Goal: Task Accomplishment & Management: Use online tool/utility

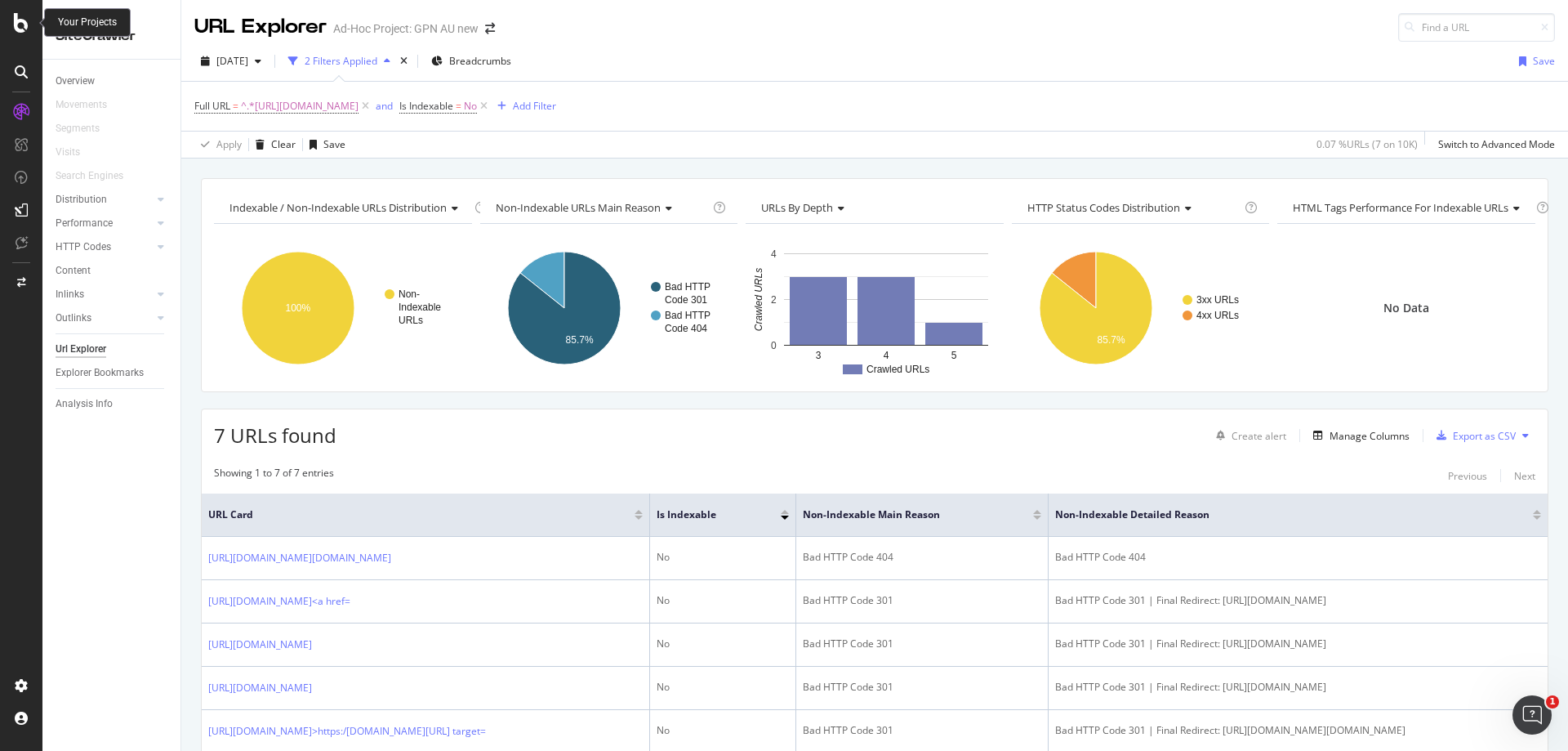
click at [18, 18] on icon at bounding box center [22, 23] width 15 height 19
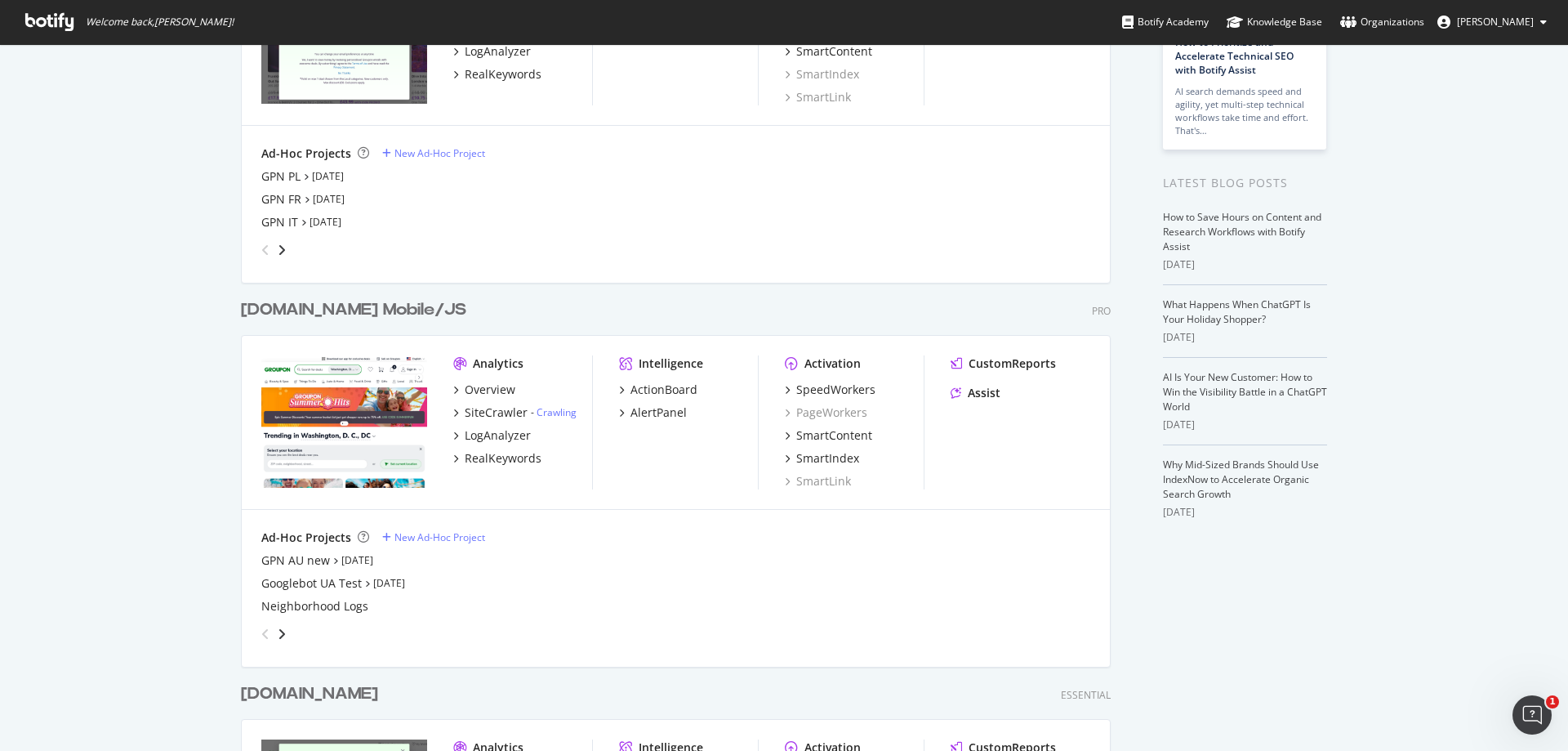
scroll to position [245, 0]
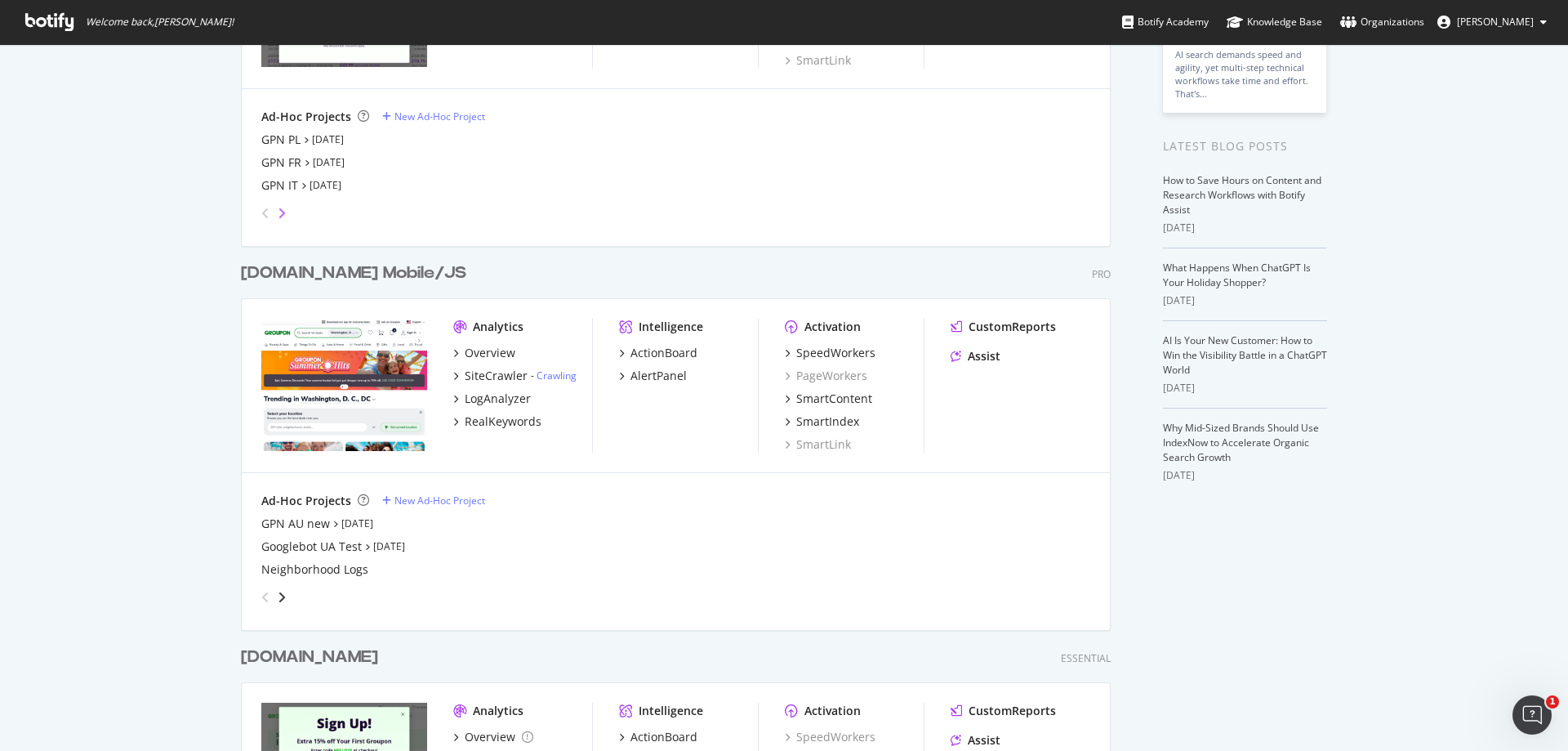
click at [279, 214] on icon "angle-right" at bounding box center [282, 213] width 8 height 13
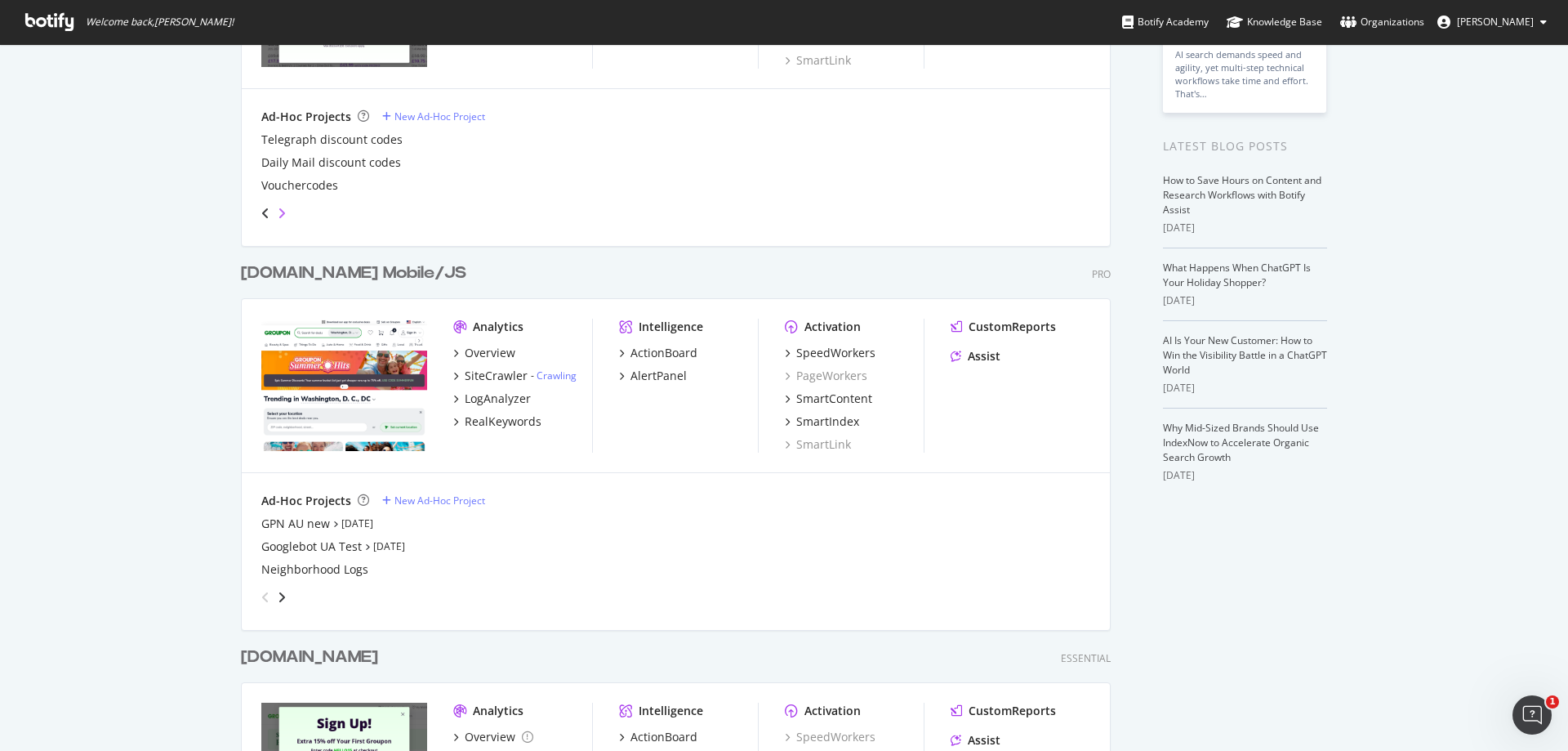
click at [279, 214] on icon "angle-right" at bounding box center [282, 213] width 8 height 13
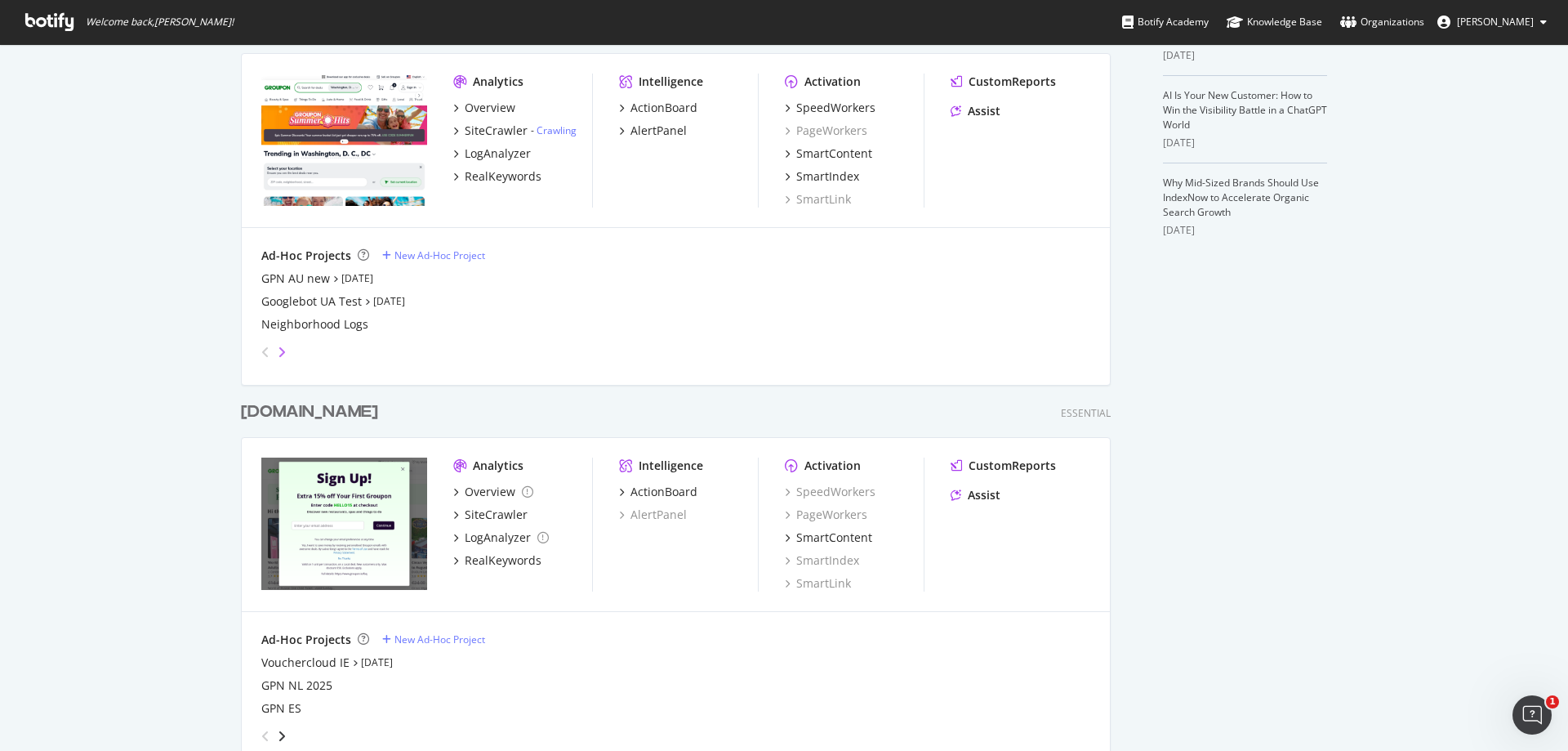
click at [277, 349] on icon "angle-right" at bounding box center [282, 352] width 8 height 13
click at [277, 353] on icon "angle-right" at bounding box center [282, 352] width 8 height 13
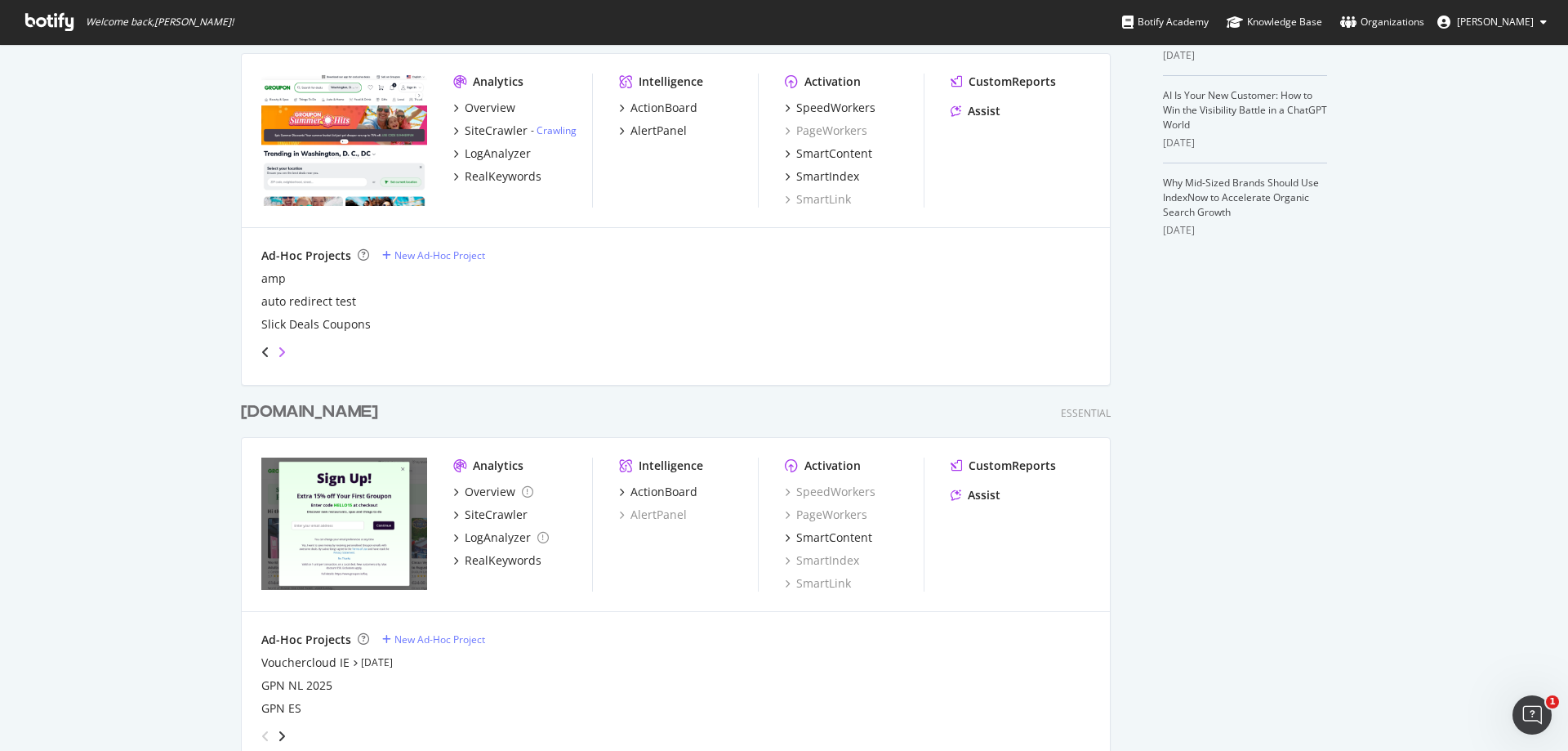
click at [277, 353] on icon "angle-right" at bounding box center [282, 352] width 8 height 13
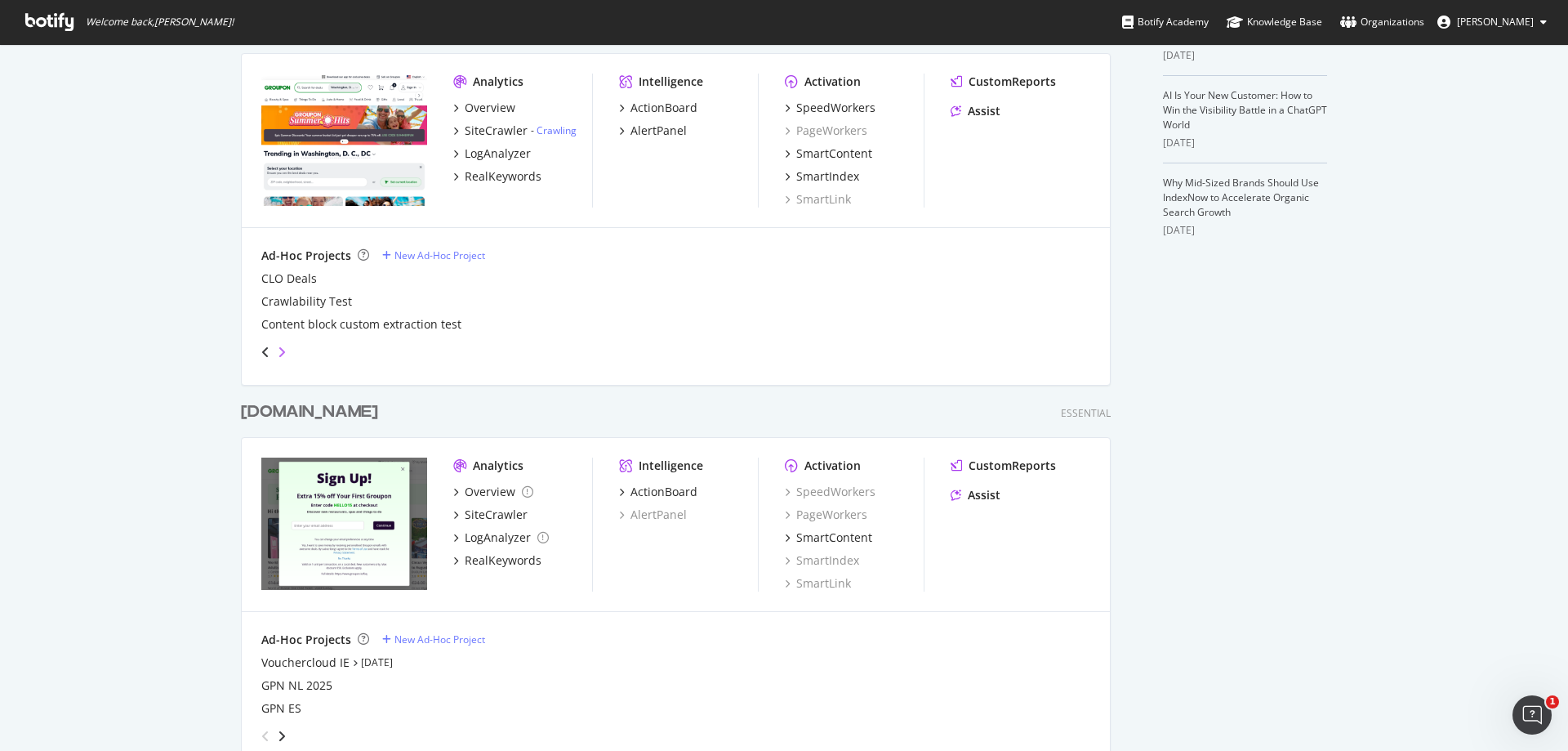
click at [277, 353] on icon "angle-right" at bounding box center [282, 352] width 8 height 13
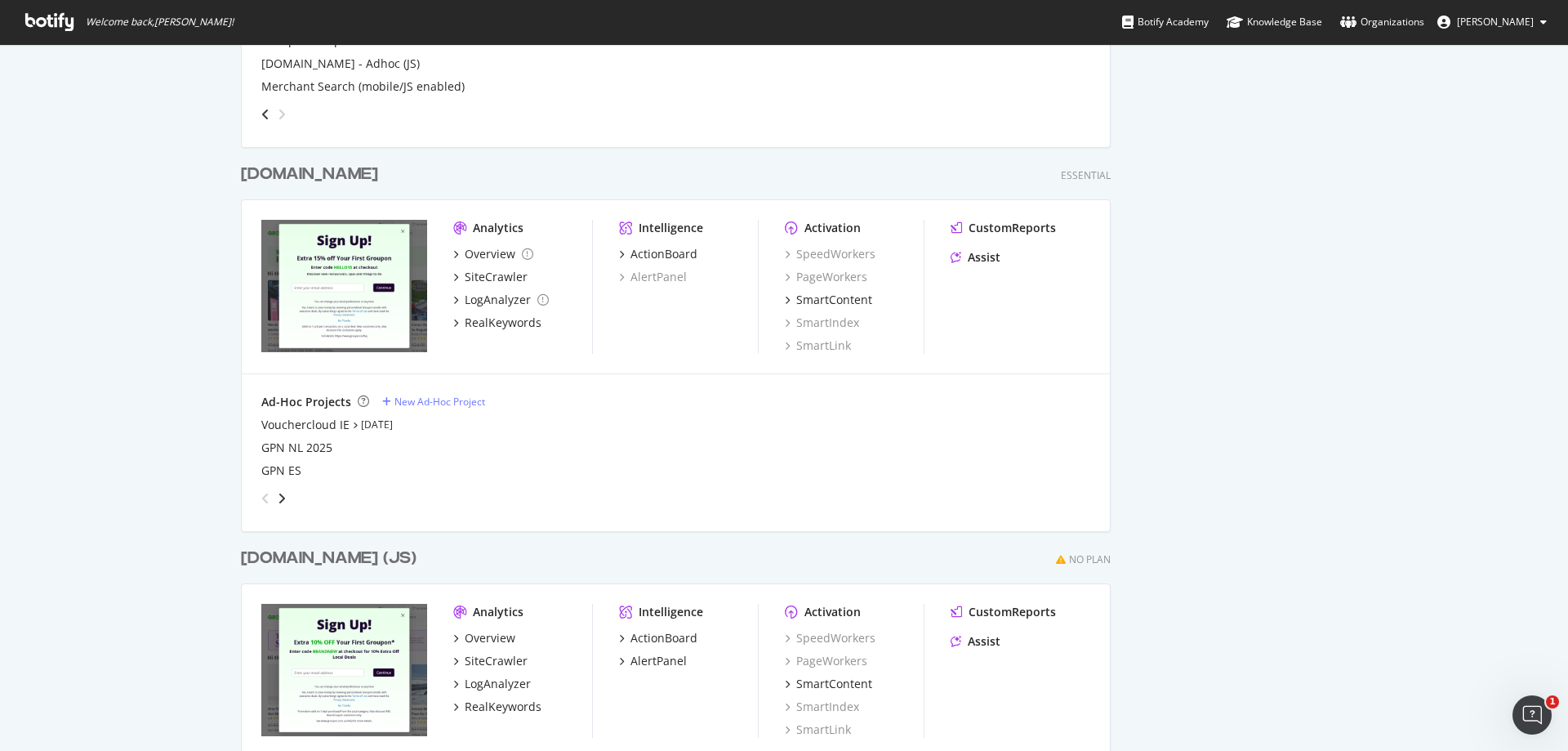
scroll to position [899, 0]
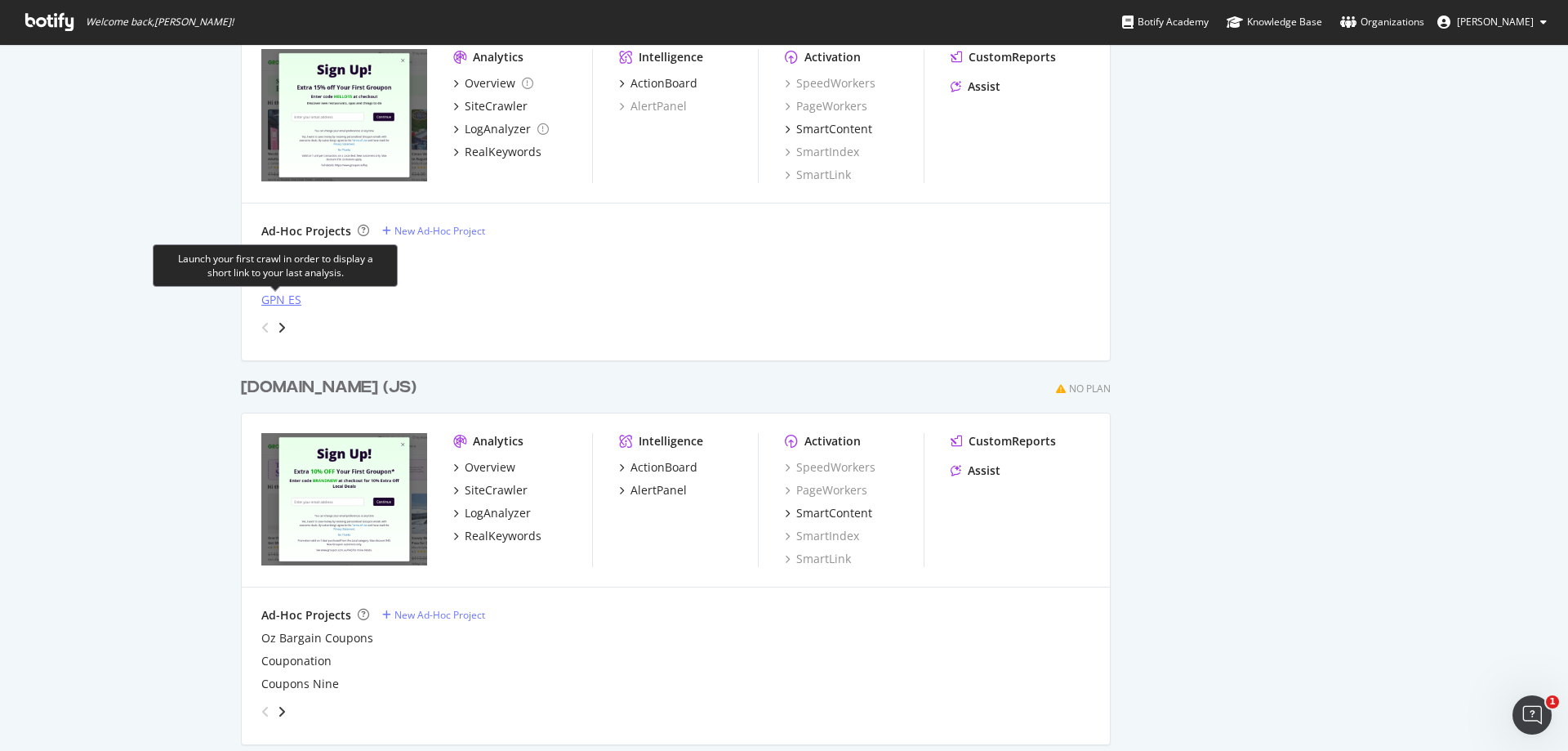
click at [275, 303] on div "GPN ES" at bounding box center [282, 300] width 40 height 17
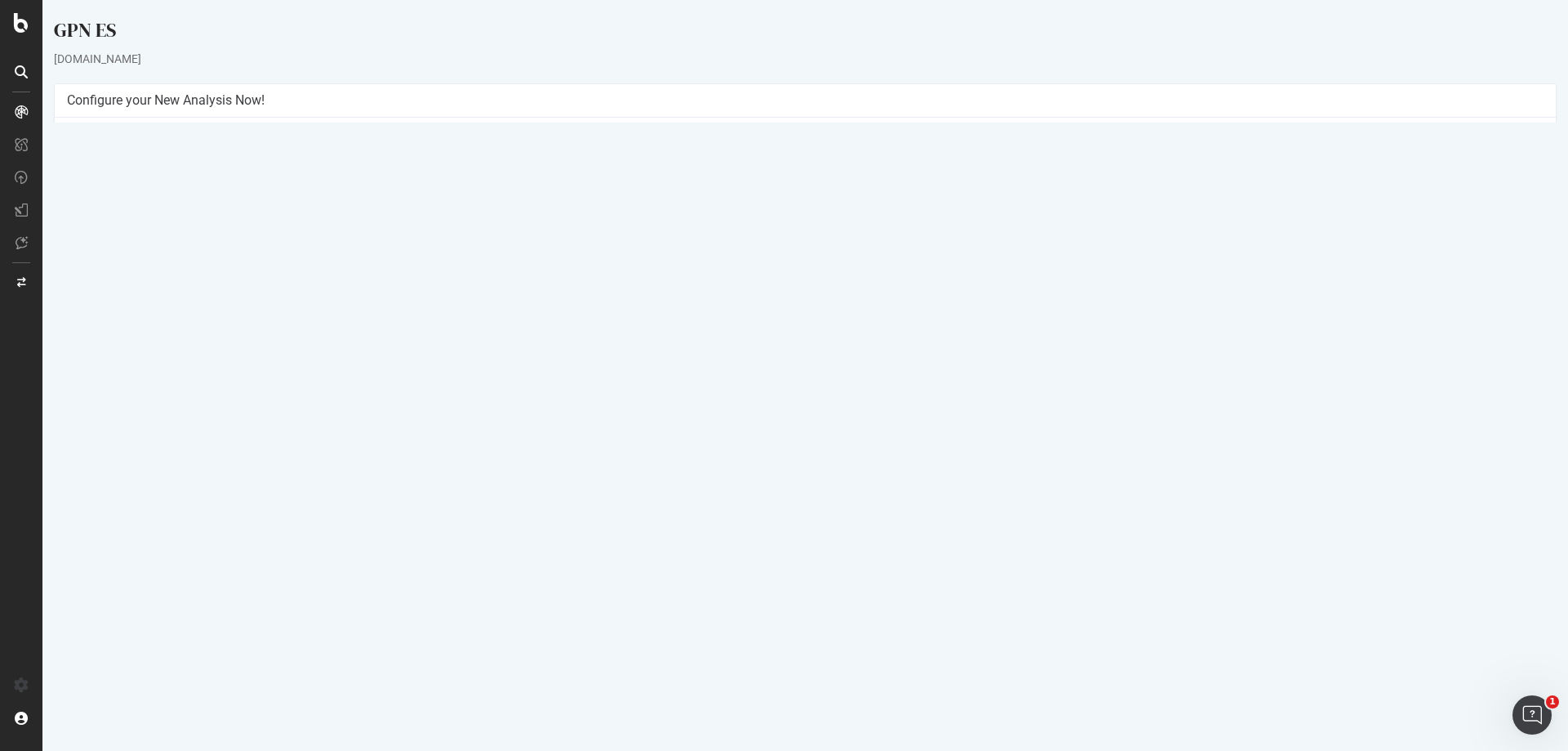
click at [803, 367] on button "Yes! Start Now" at bounding box center [784, 365] width 101 height 26
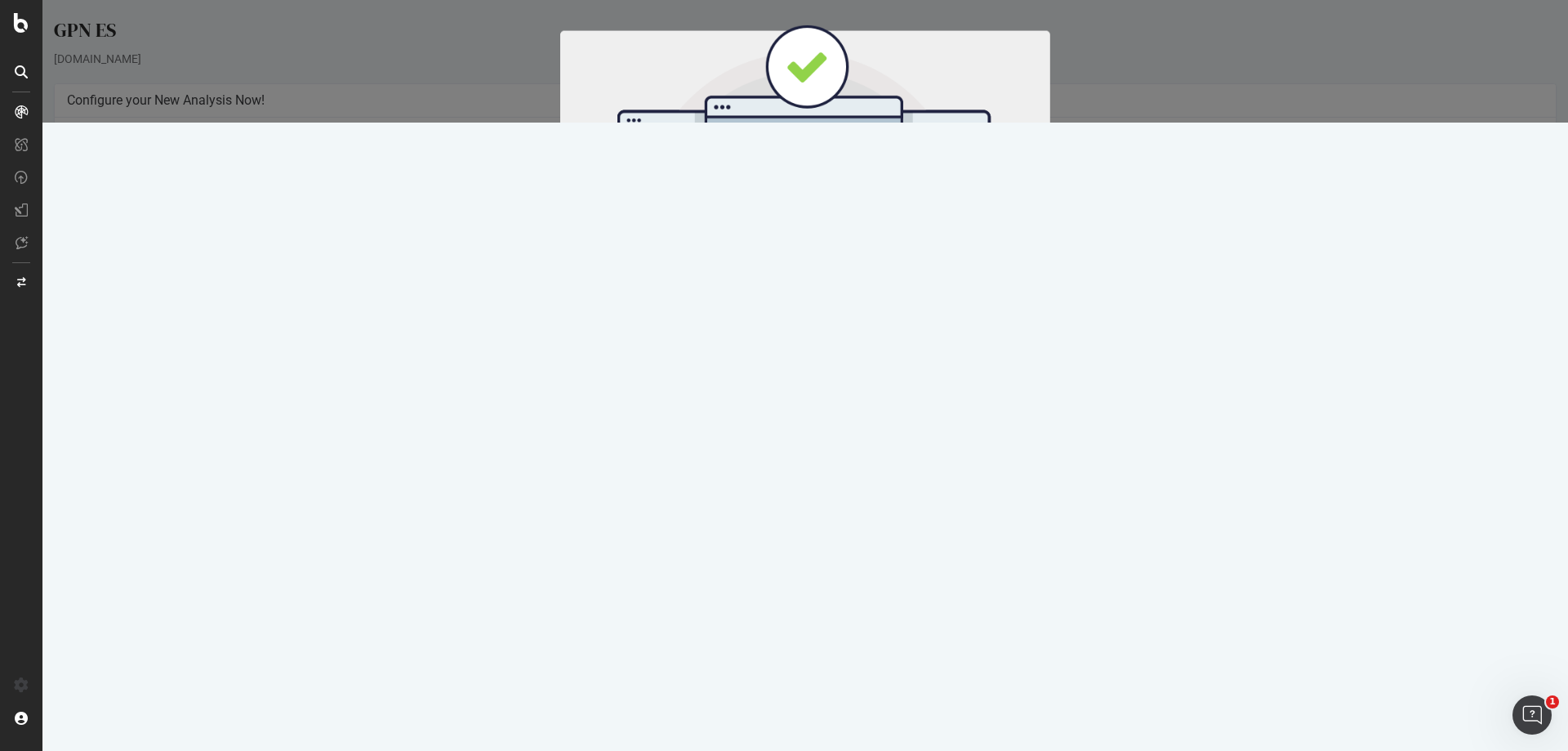
drag, startPoint x: 827, startPoint y: 268, endPoint x: 909, endPoint y: 336, distance: 106.5
click at [828, 268] on button "Start Now" at bounding box center [836, 271] width 72 height 28
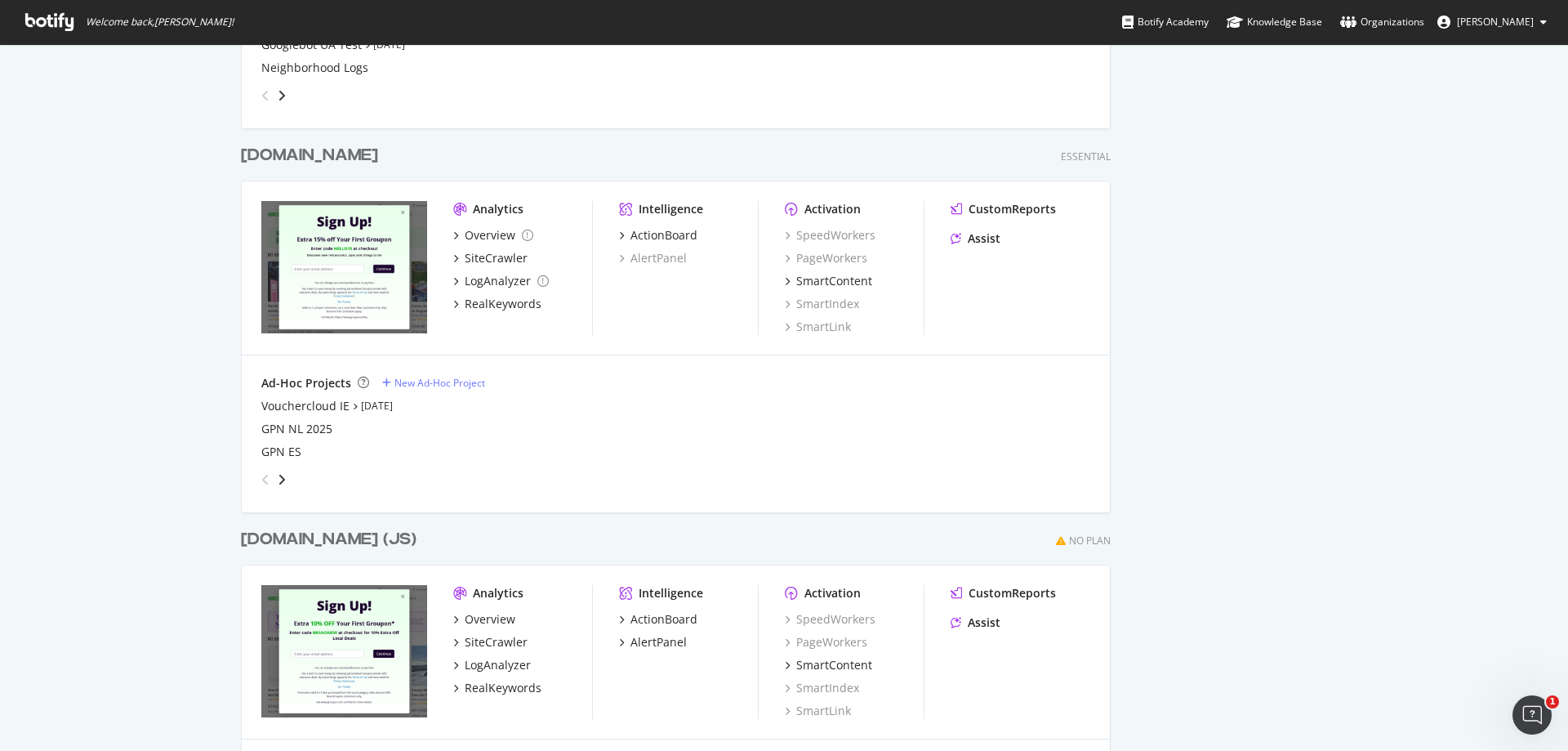
scroll to position [735, 0]
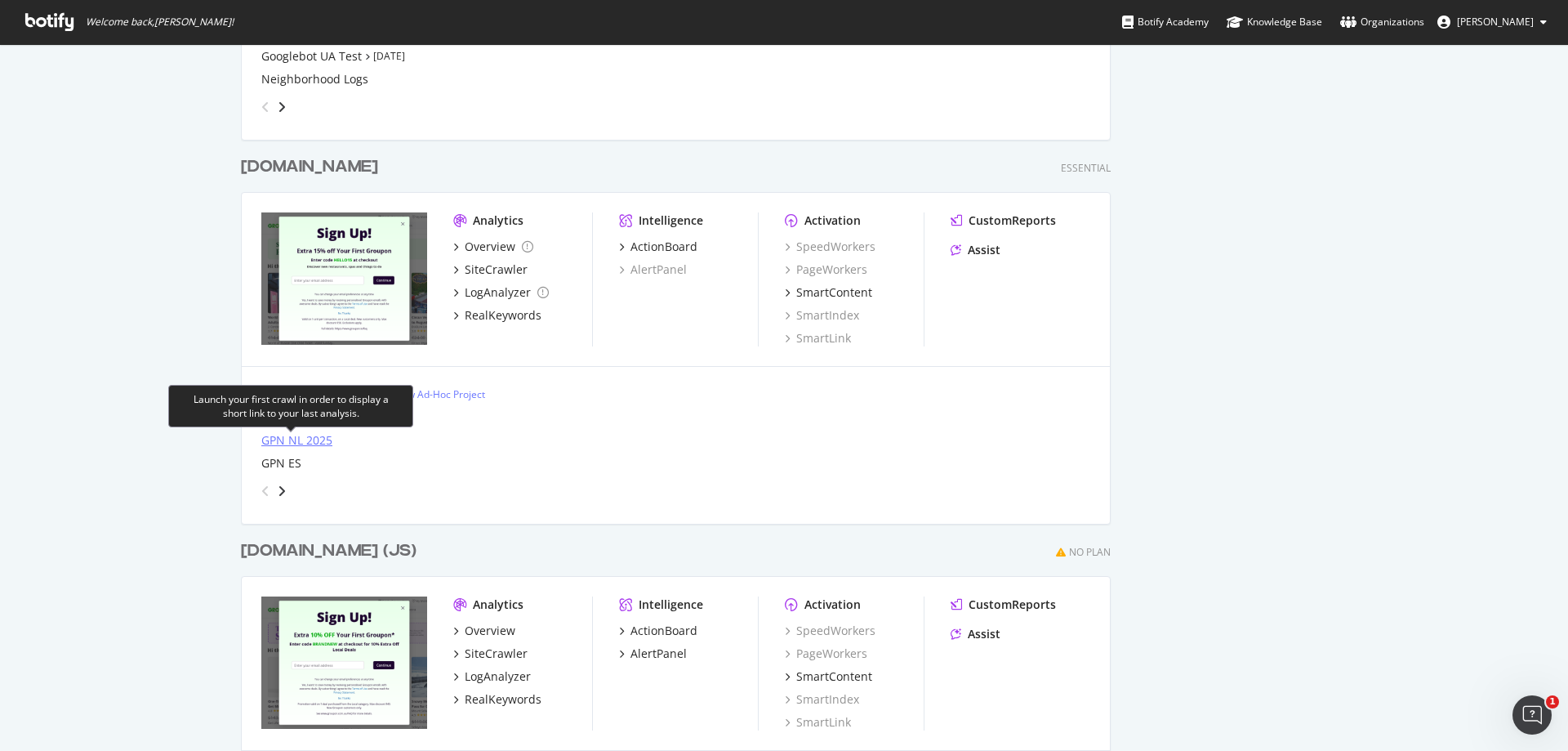
click at [295, 437] on div "GPN NL 2025" at bounding box center [297, 441] width 71 height 17
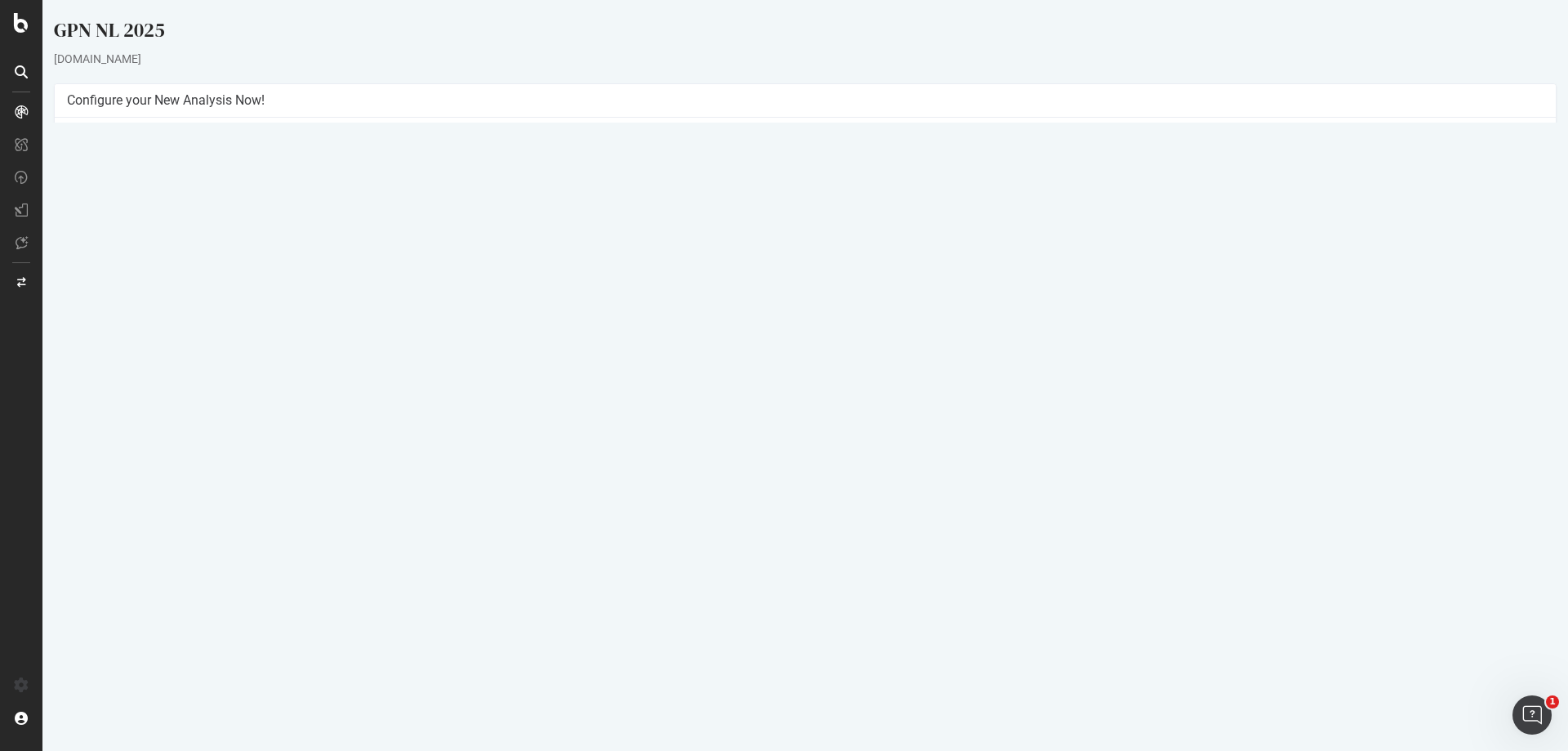
click at [794, 373] on button "Yes! Start Now" at bounding box center [784, 365] width 101 height 26
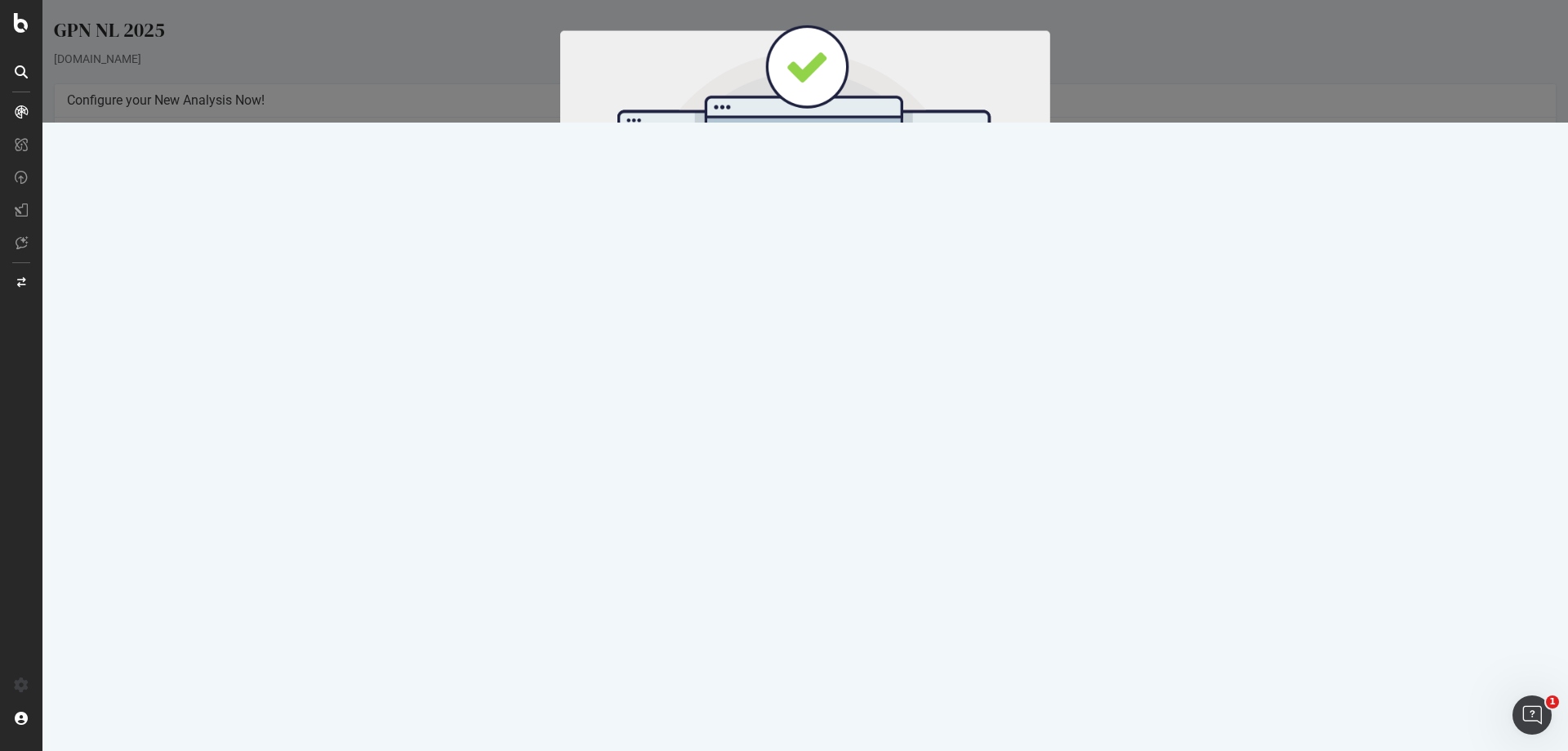
click at [838, 272] on button "Start Now" at bounding box center [836, 271] width 72 height 28
